Goal: Task Accomplishment & Management: Manage account settings

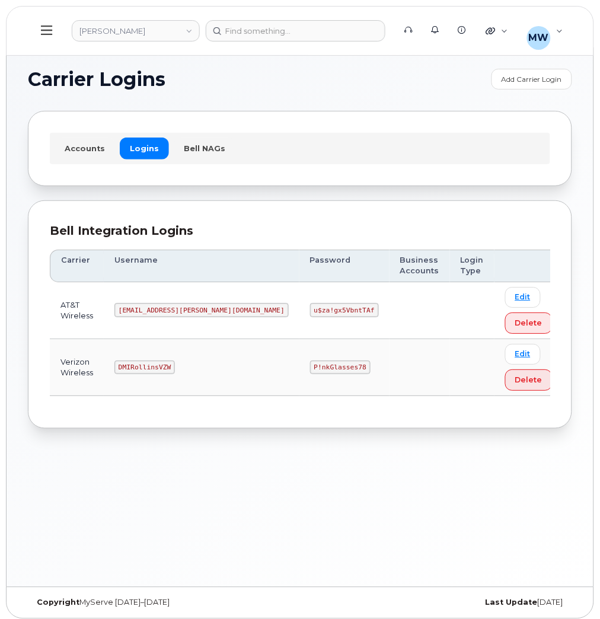
click at [166, 309] on code "MS-Rollins@dminc.com" at bounding box center [201, 310] width 174 height 14
click at [168, 309] on code "MS-Rollins@dminc.com" at bounding box center [201, 310] width 174 height 14
copy code "MS-Rollins@dminc.com"
click at [310, 314] on code "u$za!gx5VbntTAf" at bounding box center [344, 310] width 69 height 14
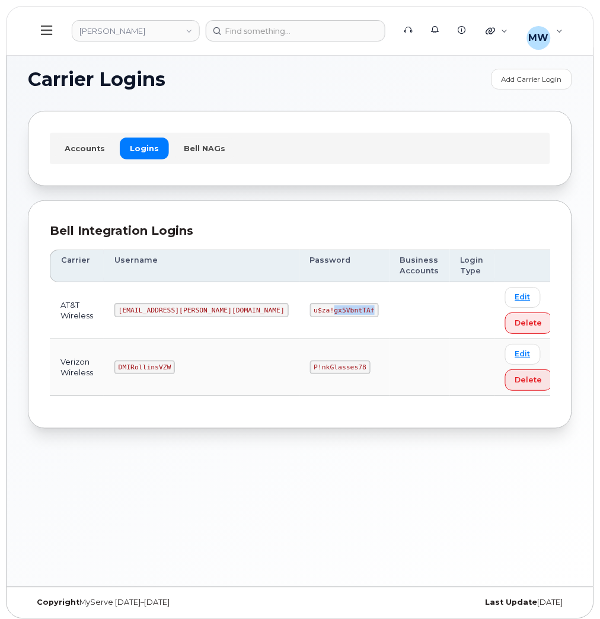
click at [310, 314] on code "u$za!gx5VbntTAf" at bounding box center [344, 310] width 69 height 14
copy code "u$za!gx5VbntTAf"
click at [151, 364] on code "DMIRollinsVZW" at bounding box center [144, 367] width 60 height 14
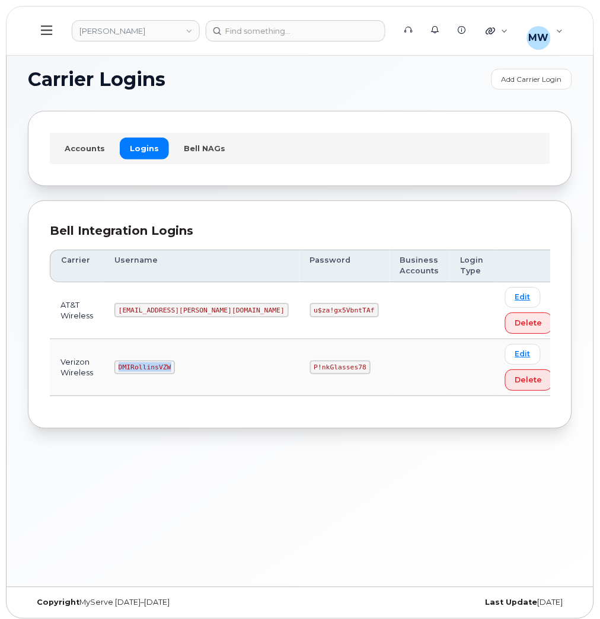
click at [151, 364] on code "DMIRollinsVZW" at bounding box center [144, 367] width 60 height 14
copy code "DMIRollinsVZW"
click at [310, 373] on code "P!nkGlasses78" at bounding box center [340, 367] width 60 height 14
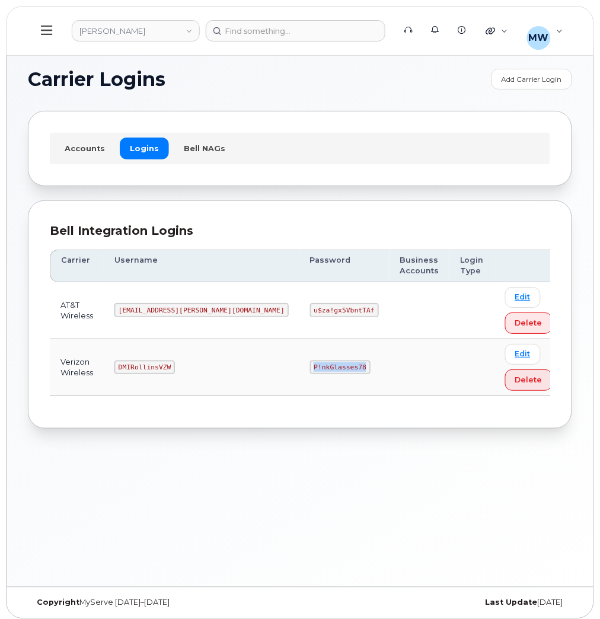
copy code "P!nkGlasses78"
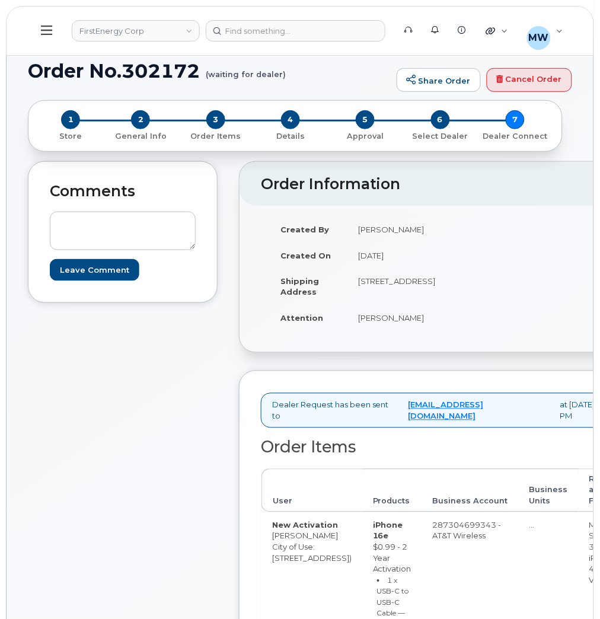
scroll to position [89, 0]
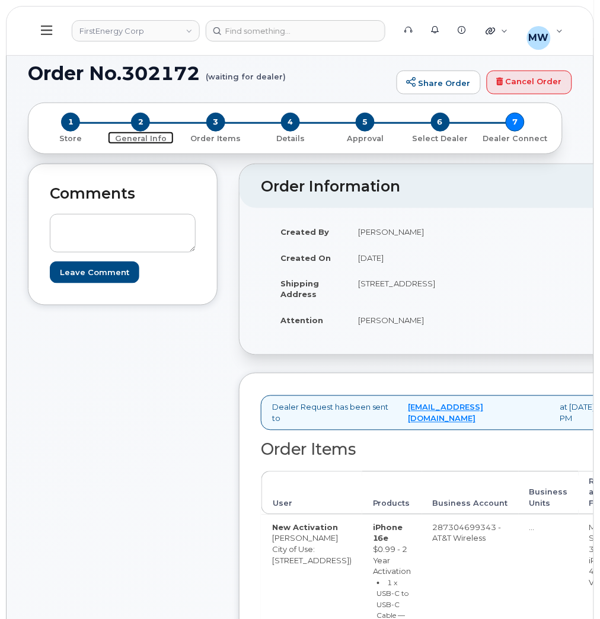
click at [132, 126] on span "2" at bounding box center [140, 122] width 19 height 19
click at [138, 124] on span "2" at bounding box center [140, 122] width 19 height 19
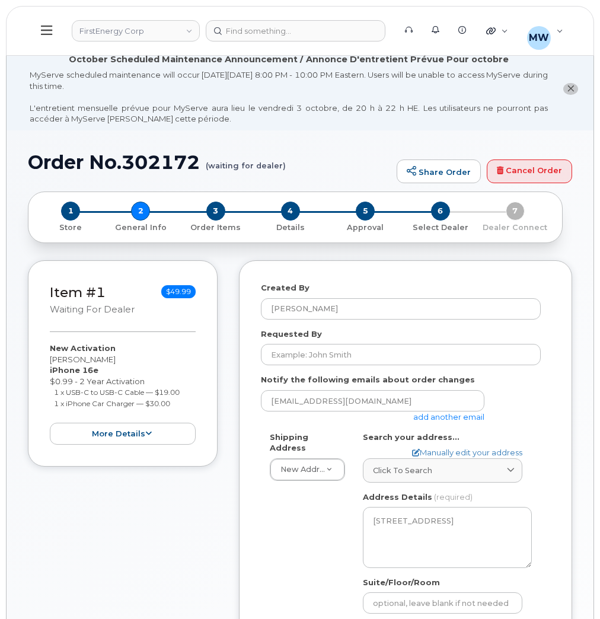
select select
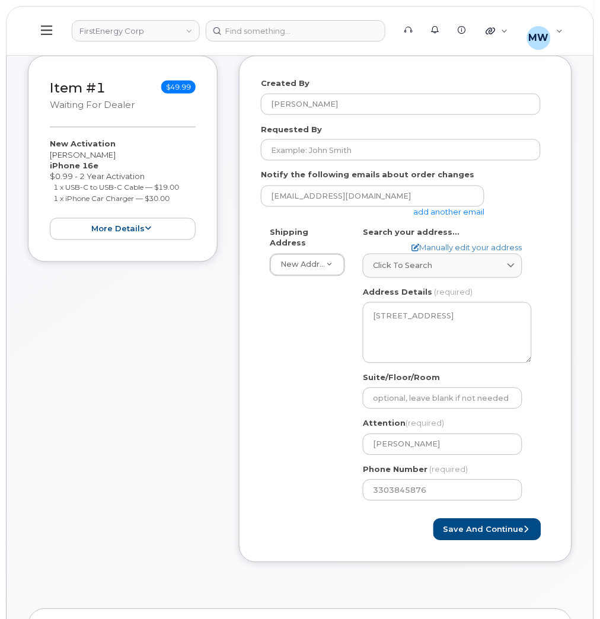
scroll to position [178, 0]
